Goal: Task Accomplishment & Management: Complete application form

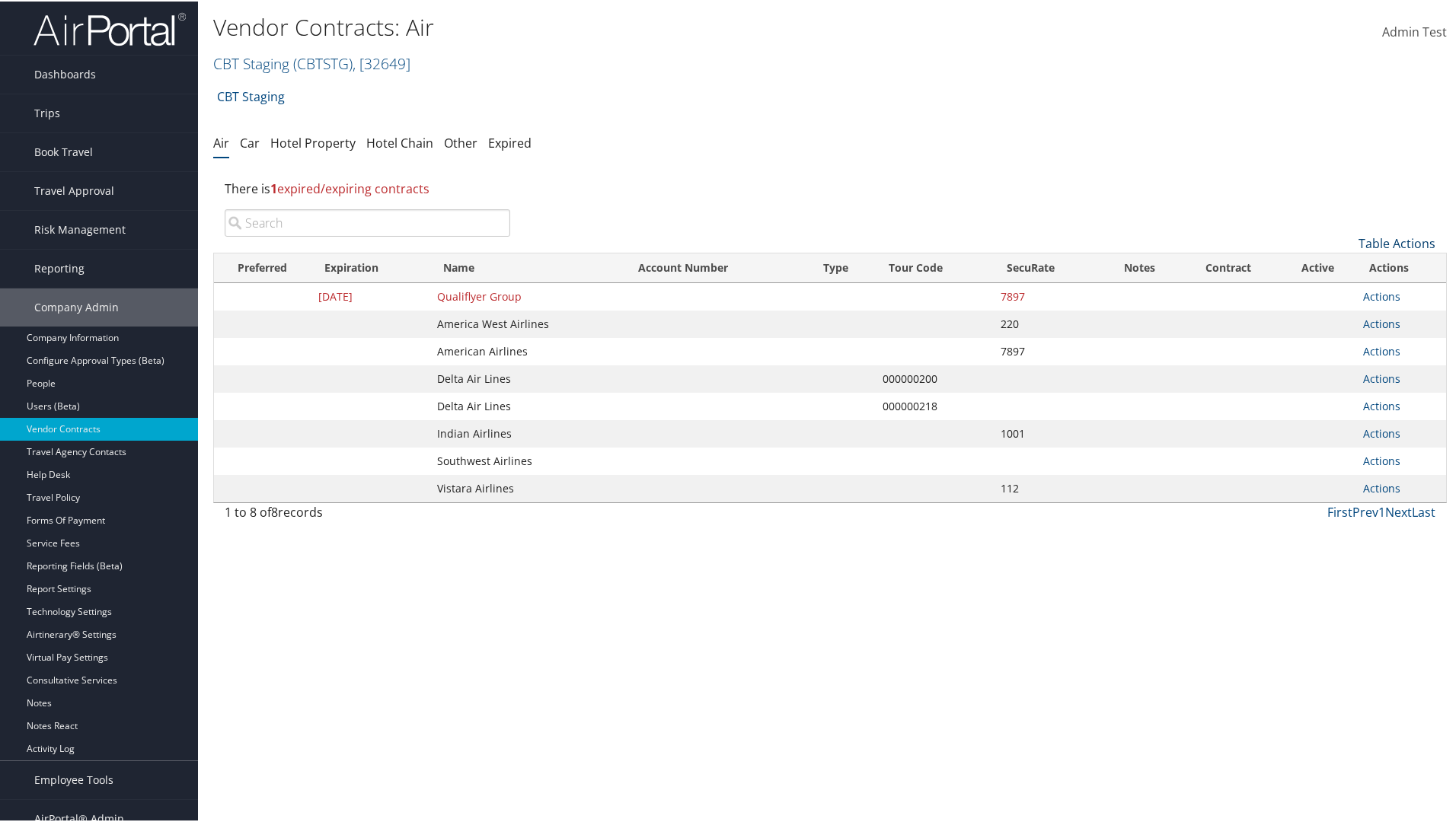
click at [1391, 242] on link "Table Actions" at bounding box center [1396, 242] width 77 height 17
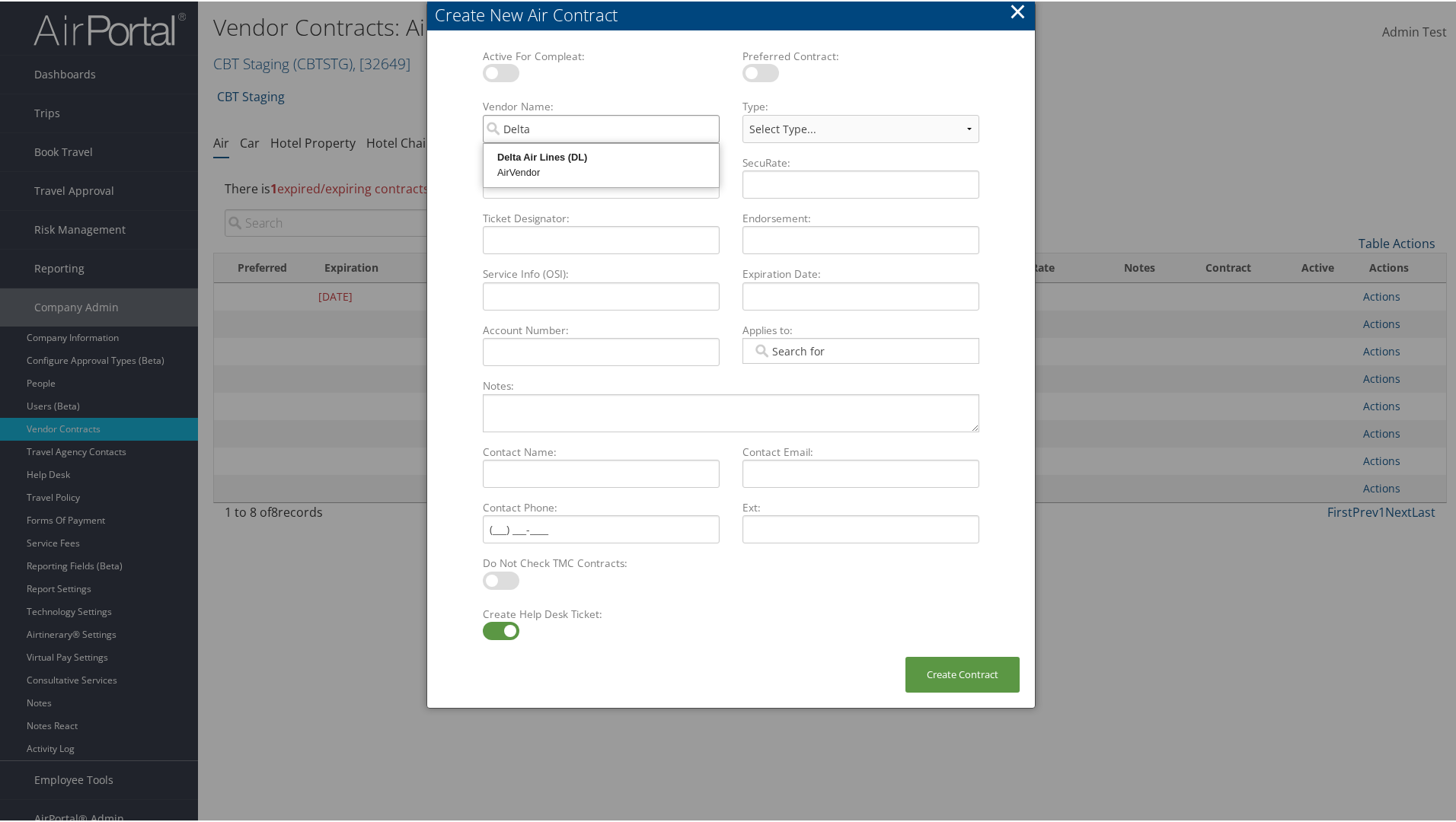
type input "Delta Air Lines"
select select "[object Object]"
type input "Delta Air Lines"
type input "QATest123456"
type input "12345"
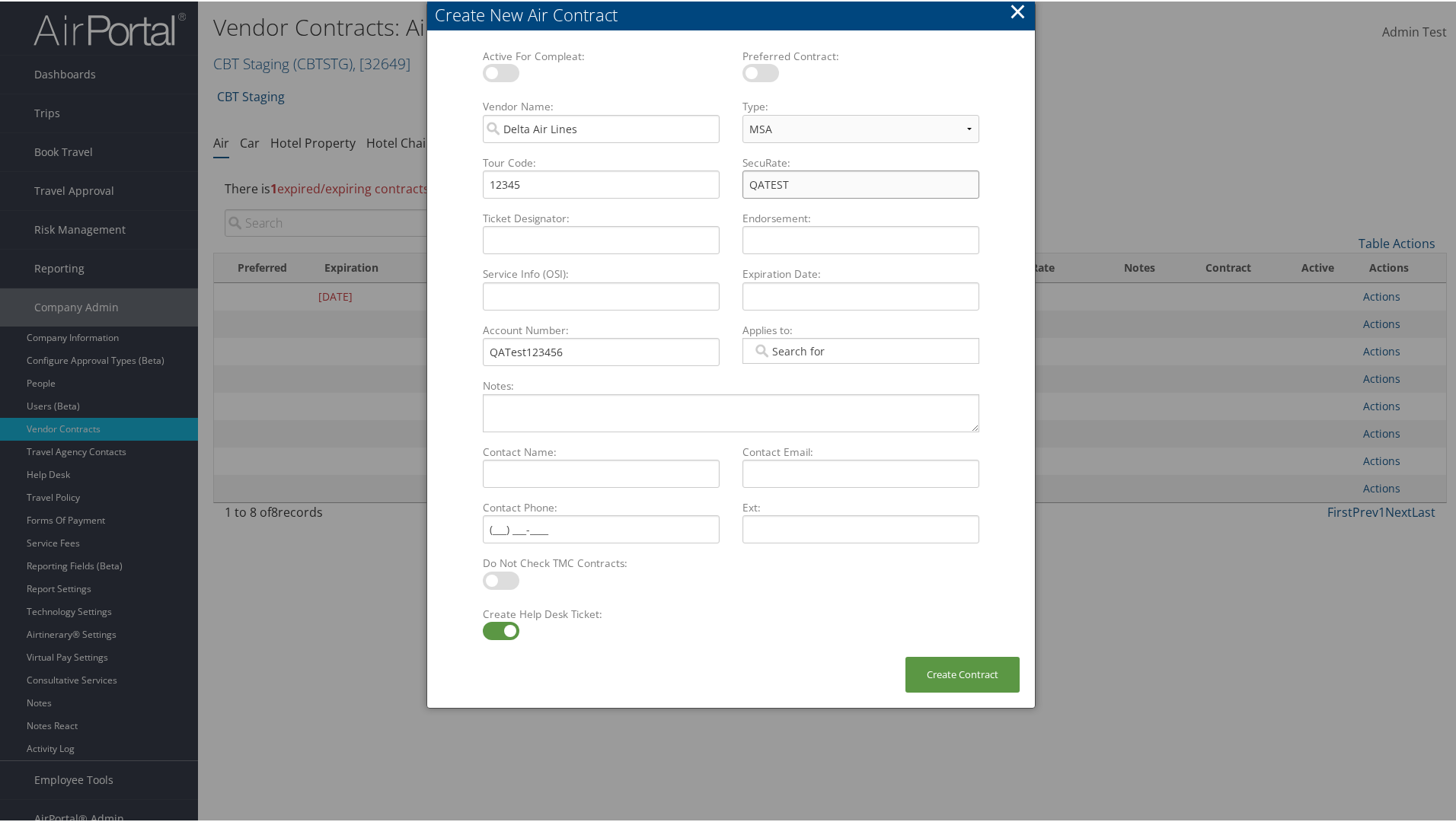
type input "QATEST"
click at [497, 629] on label at bounding box center [500, 629] width 36 height 19
click at [497, 629] on input "checkbox" at bounding box center [495, 632] width 10 height 10
checkbox input "false"
type textarea "QA Testing"
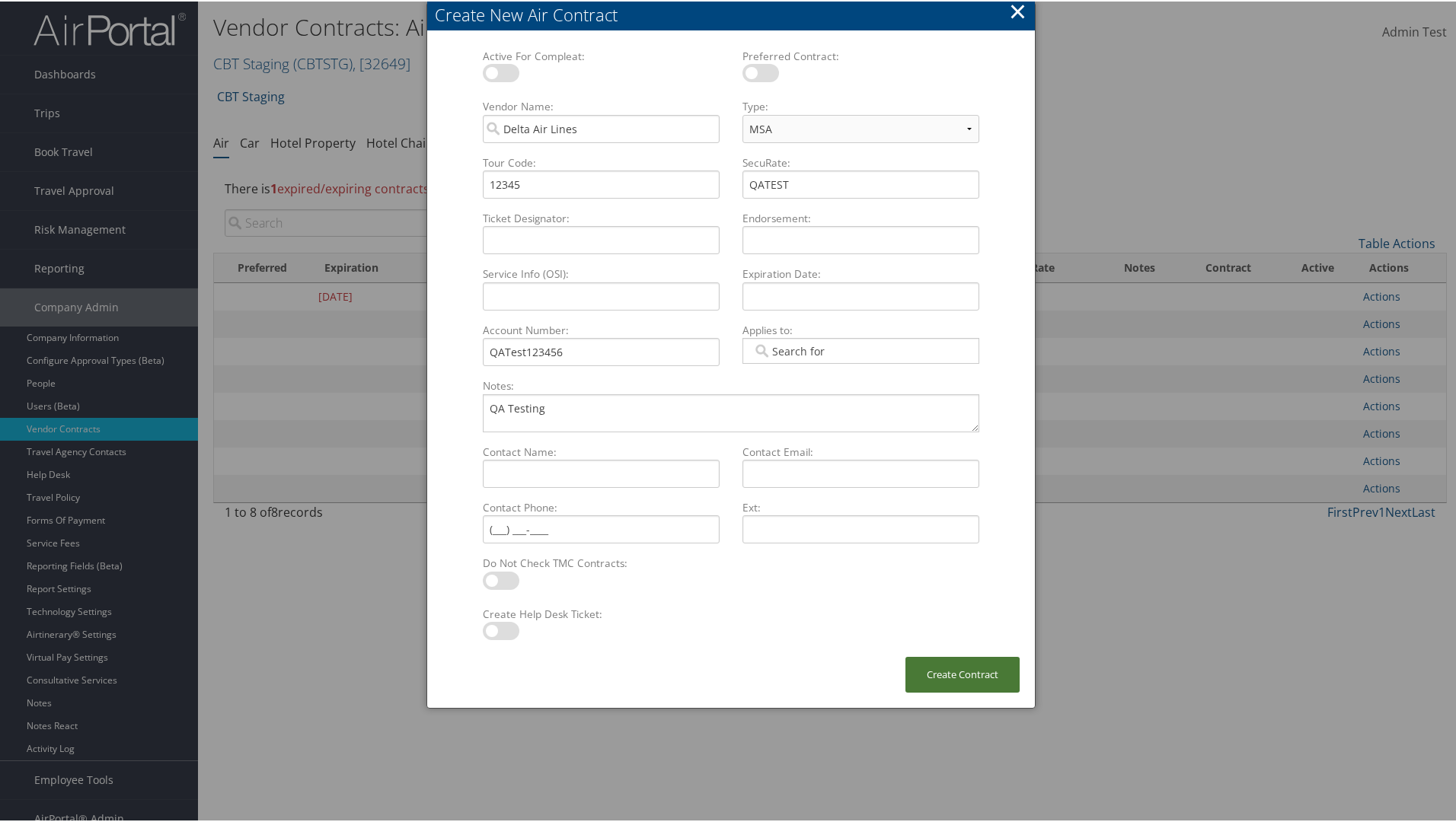
click at [958, 673] on button "Create Contract" at bounding box center [962, 673] width 114 height 36
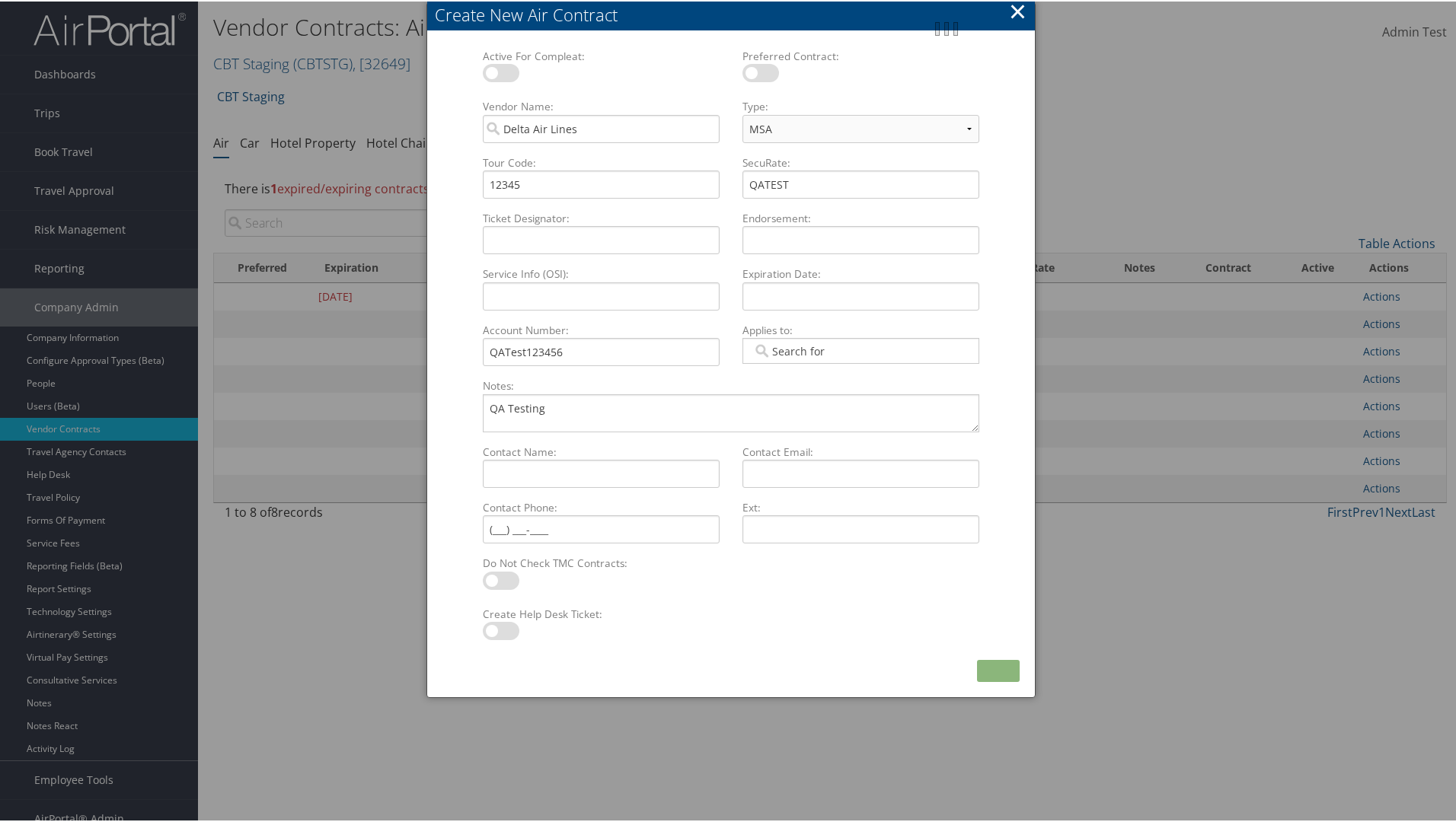
scroll to position [15, 0]
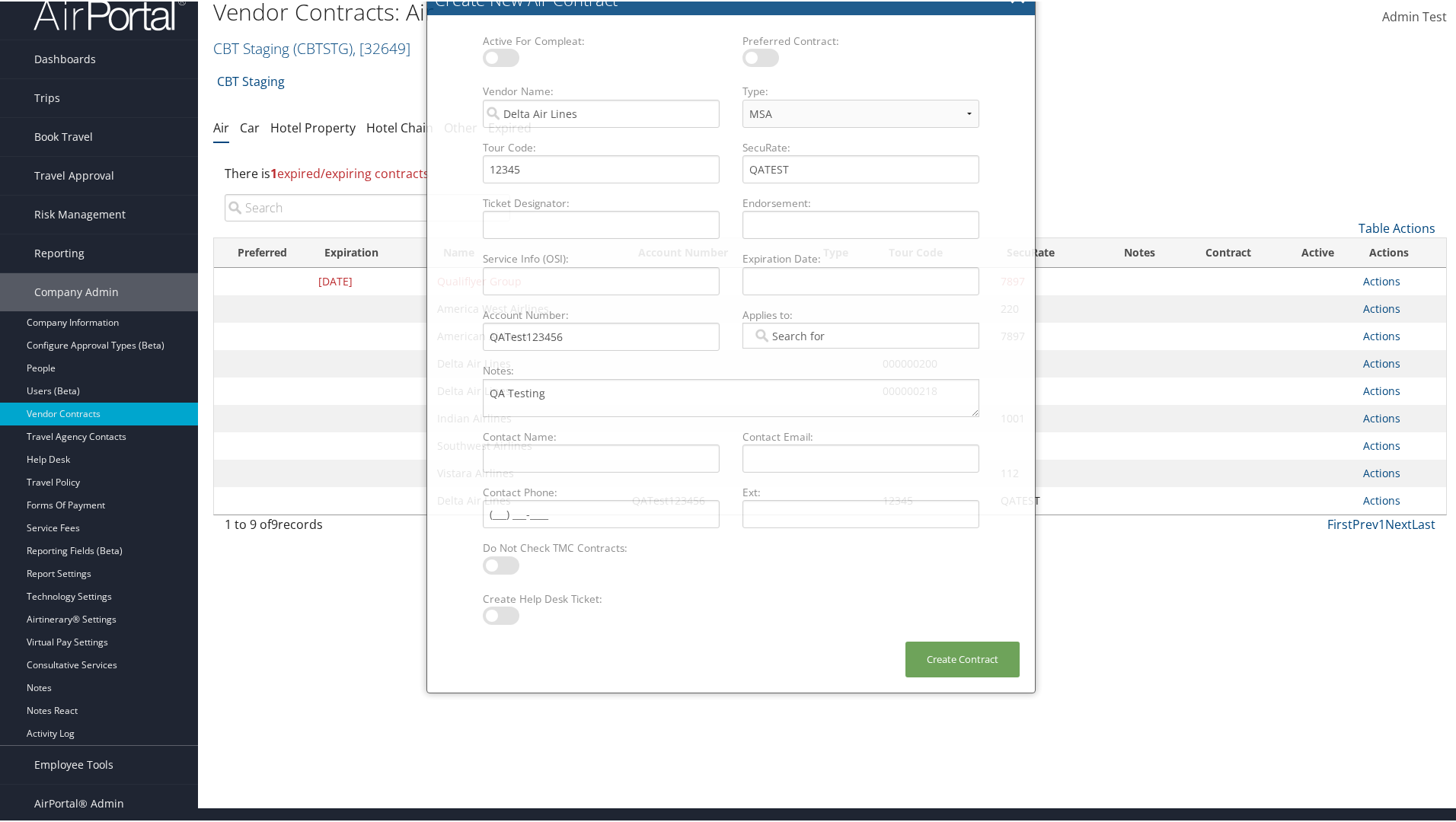
click at [367, 220] on input "search" at bounding box center [367, 206] width 286 height 28
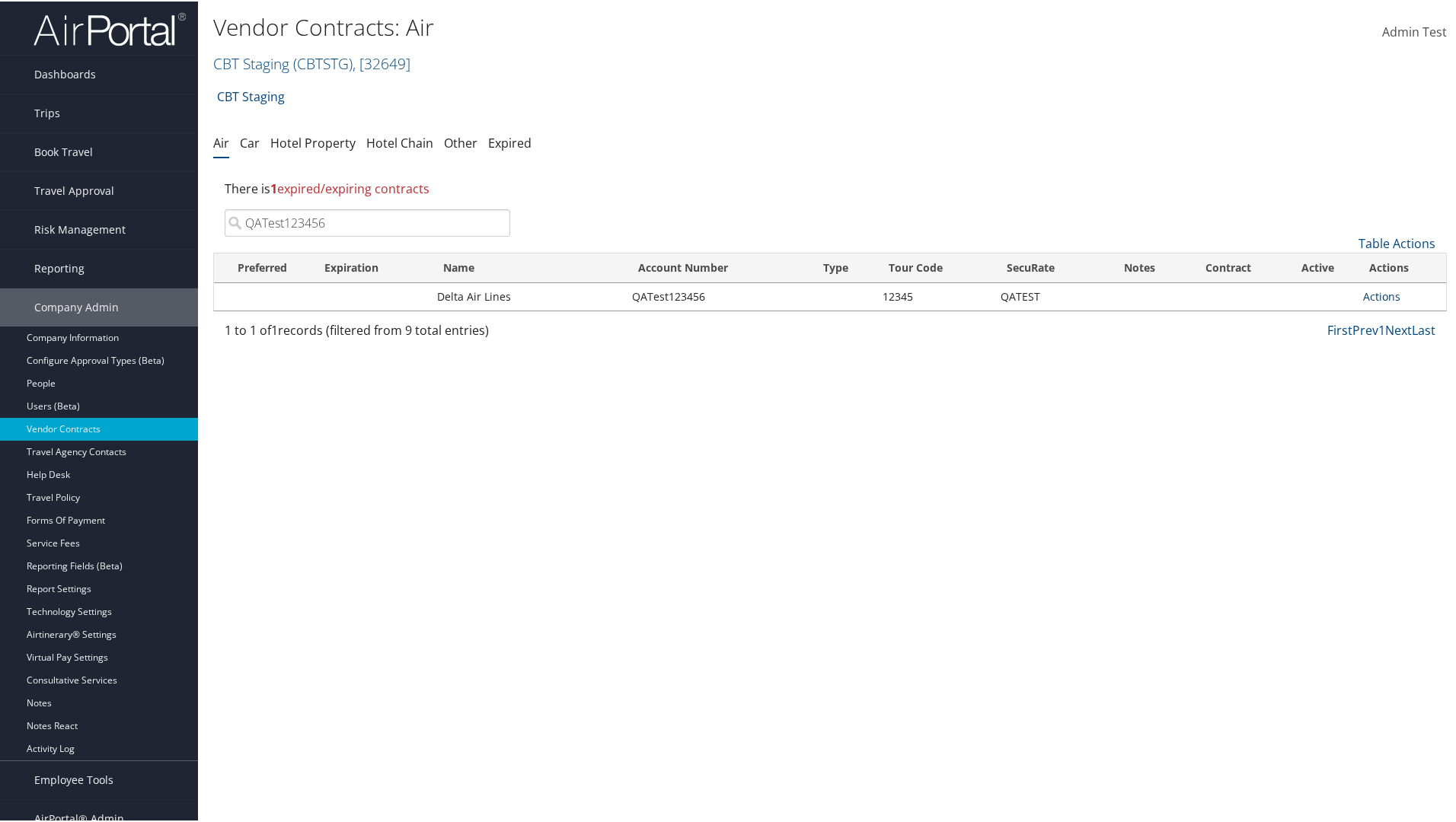
type input "QATest123456"
click at [1375, 294] on link "Actions" at bounding box center [1382, 295] width 37 height 15
click at [1401, 317] on link "View Notes" at bounding box center [1402, 317] width 87 height 26
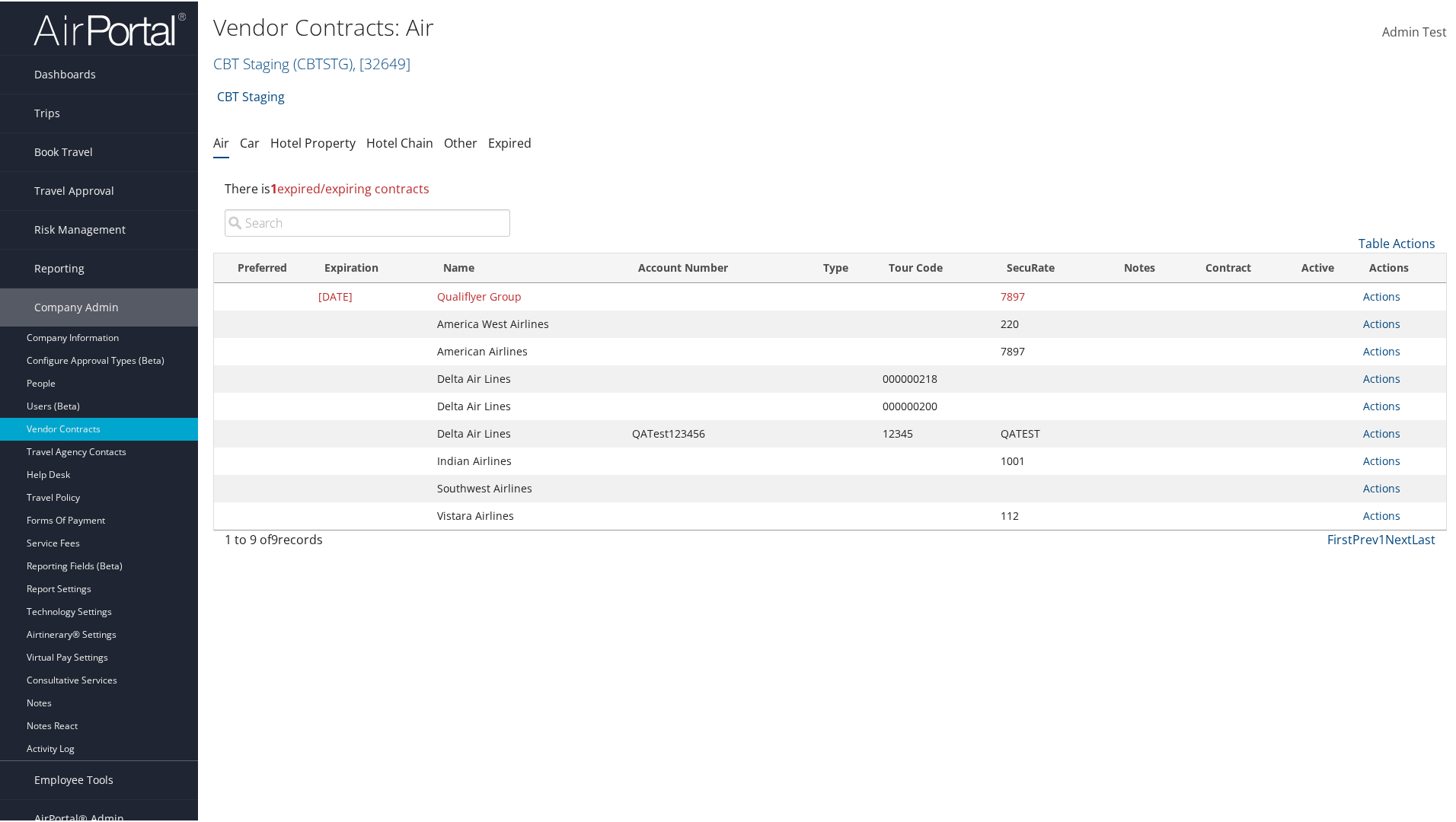
click at [367, 222] on input "search" at bounding box center [367, 222] width 286 height 28
type input "QATest123456"
